Goal: Book appointment/travel/reservation

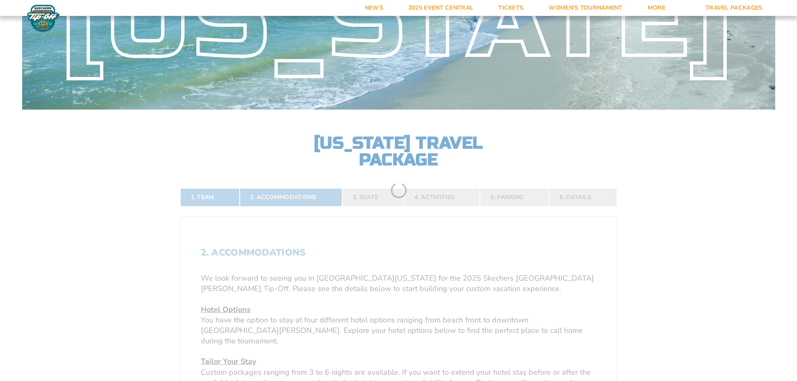
scroll to position [251, 0]
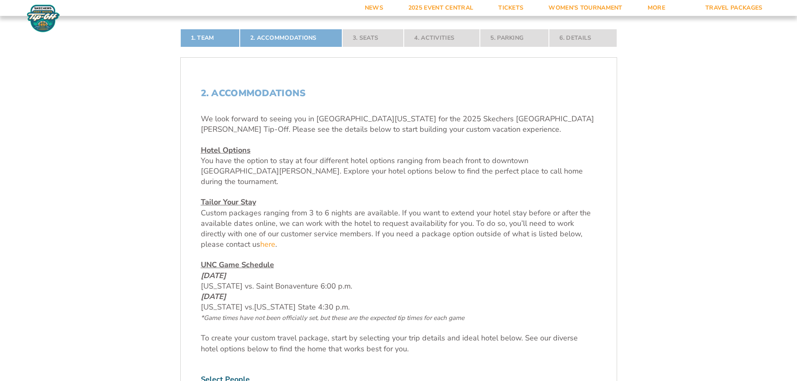
click at [517, 170] on p "Hotel Options You have the option to stay at four different hotel options rangi…" at bounding box center [399, 166] width 396 height 42
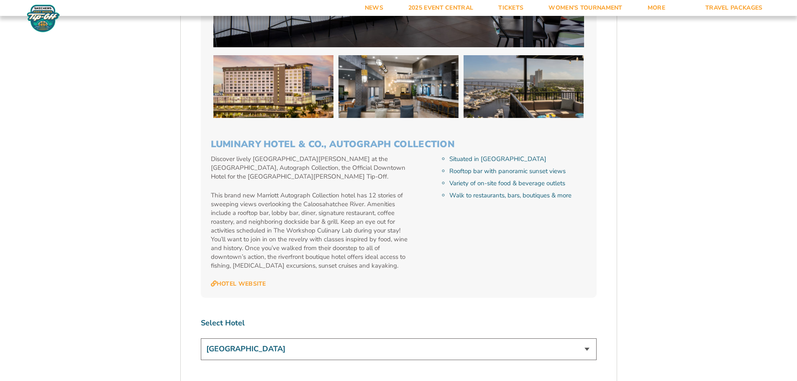
scroll to position [2009, 0]
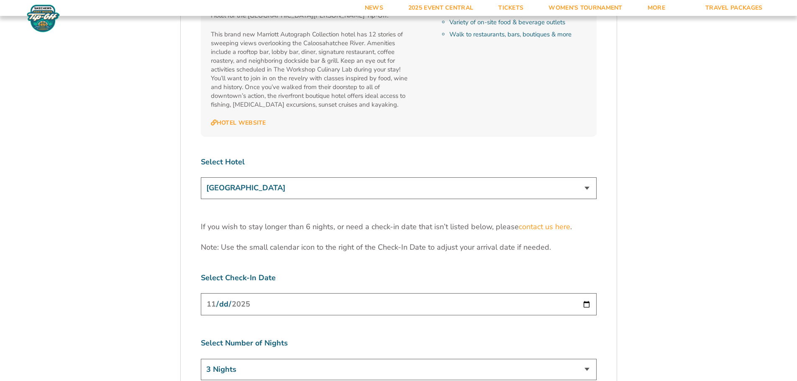
click at [460, 177] on select "Margaritaville Beach Resort Pink Shell Beach Resort & Marina Luminary Hotel & C…" at bounding box center [399, 187] width 396 height 21
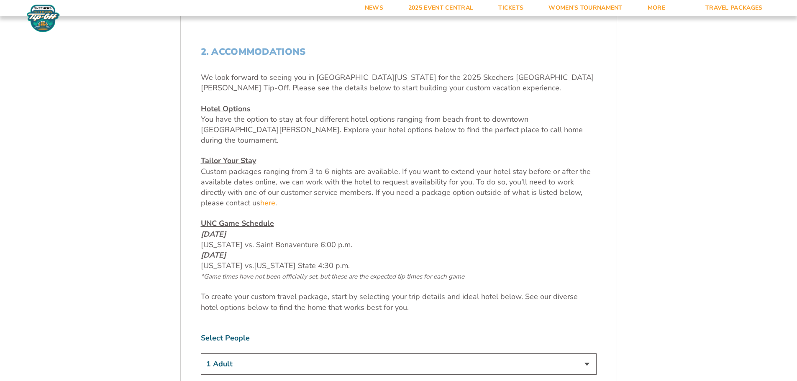
scroll to position [293, 0]
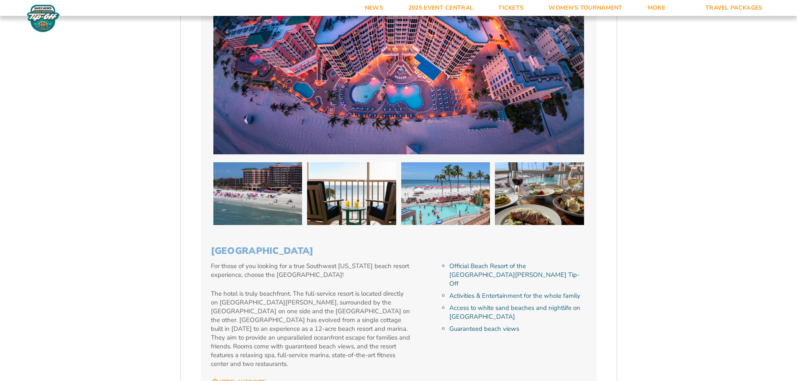
scroll to position [1465, 0]
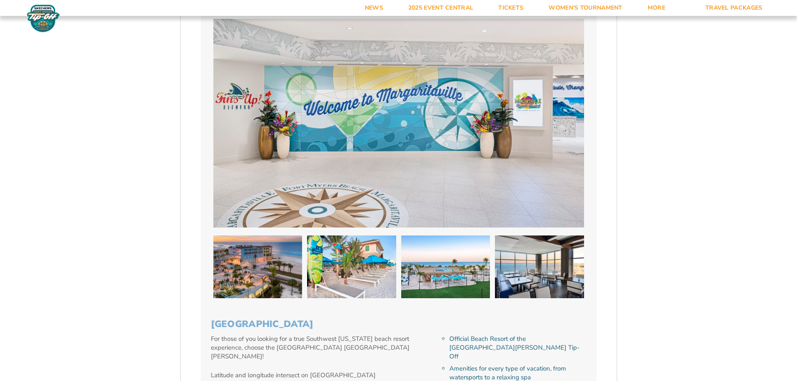
scroll to position [502, 0]
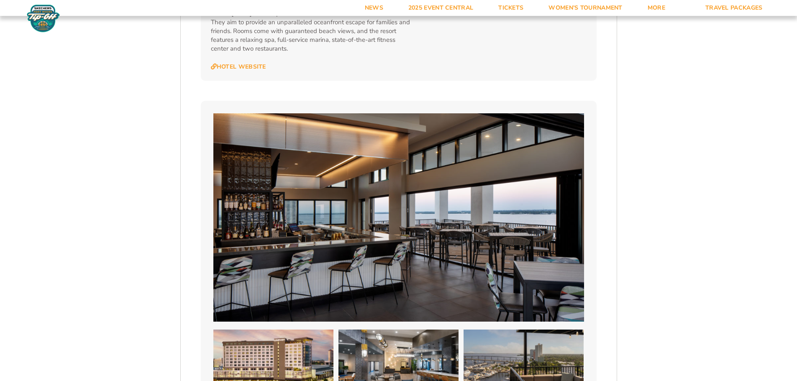
scroll to position [1549, 0]
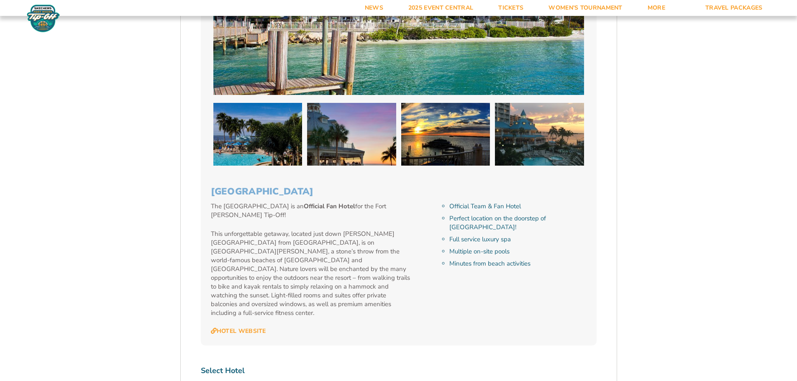
scroll to position [2470, 0]
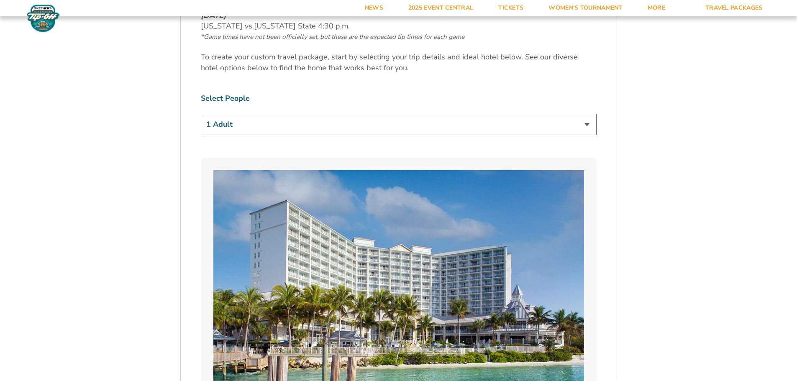
scroll to position [419, 0]
